Goal: Go to known website: Access a specific website the user already knows

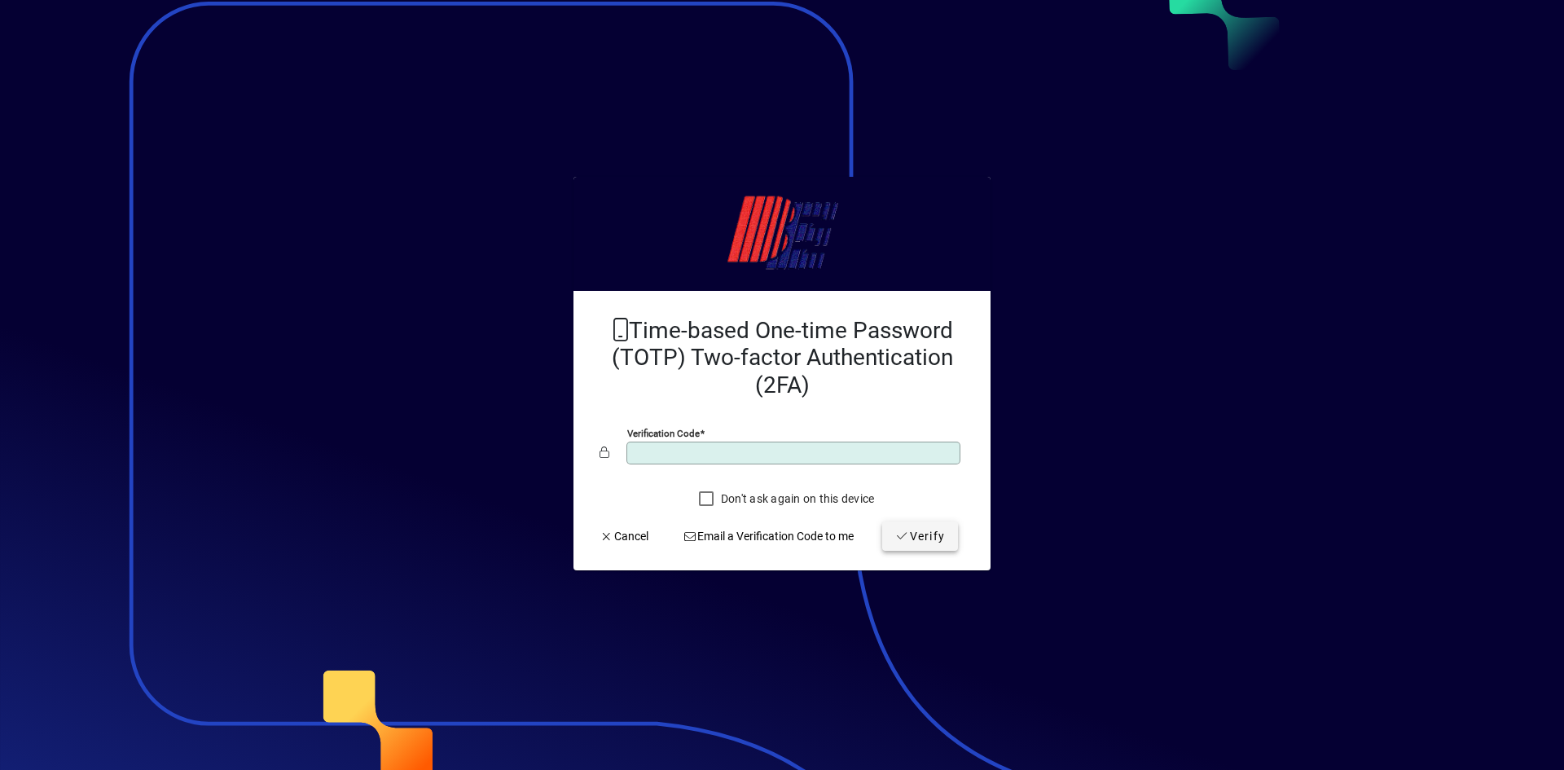
type input "******"
click at [928, 532] on span "Verify" at bounding box center [920, 536] width 50 height 17
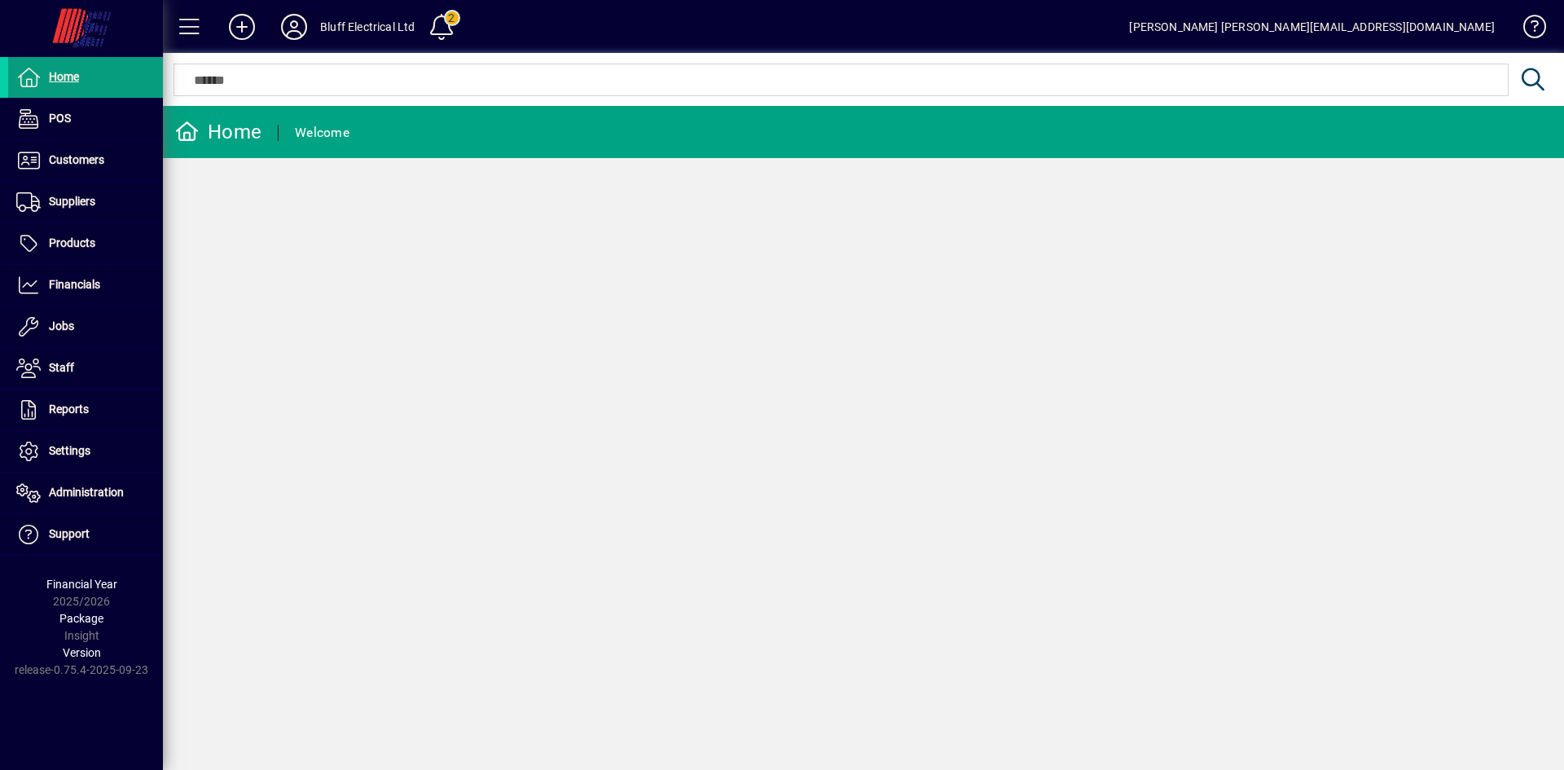
click at [301, 15] on icon at bounding box center [294, 27] width 33 height 26
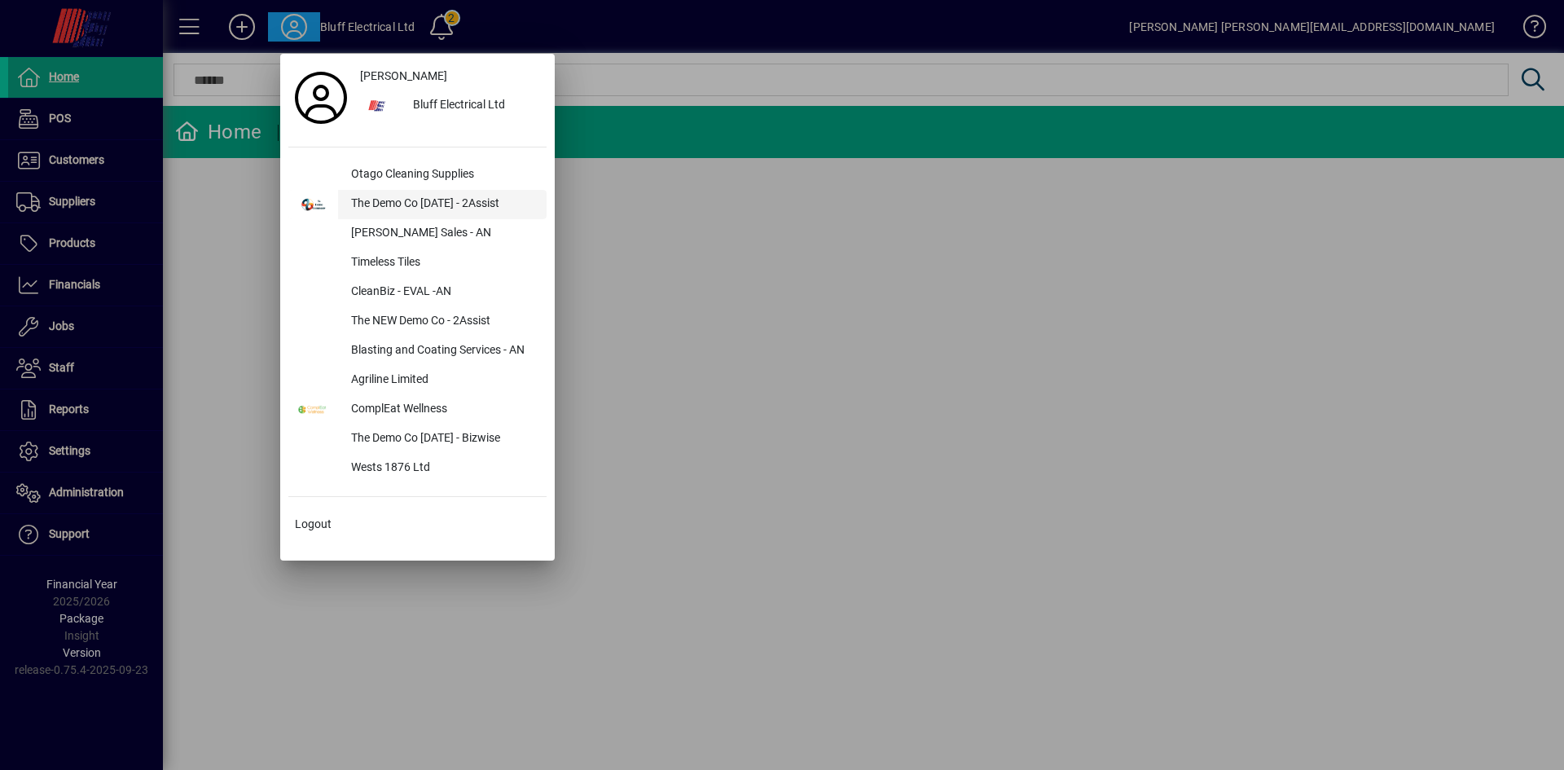
click at [441, 193] on div "The Demo Co [DATE] - 2Assist" at bounding box center [442, 204] width 209 height 29
